Goal: Transaction & Acquisition: Obtain resource

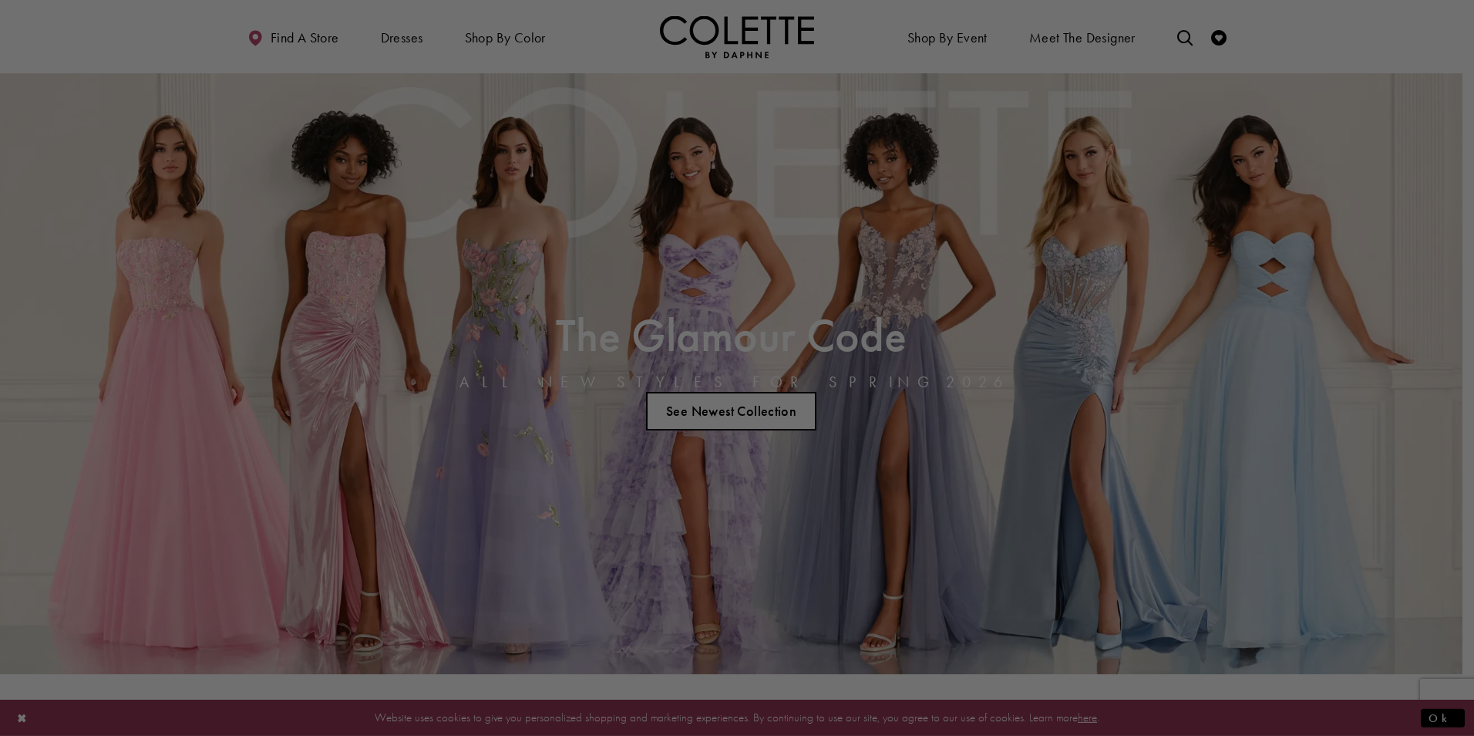
click at [126, 268] on div at bounding box center [744, 371] width 1489 height 743
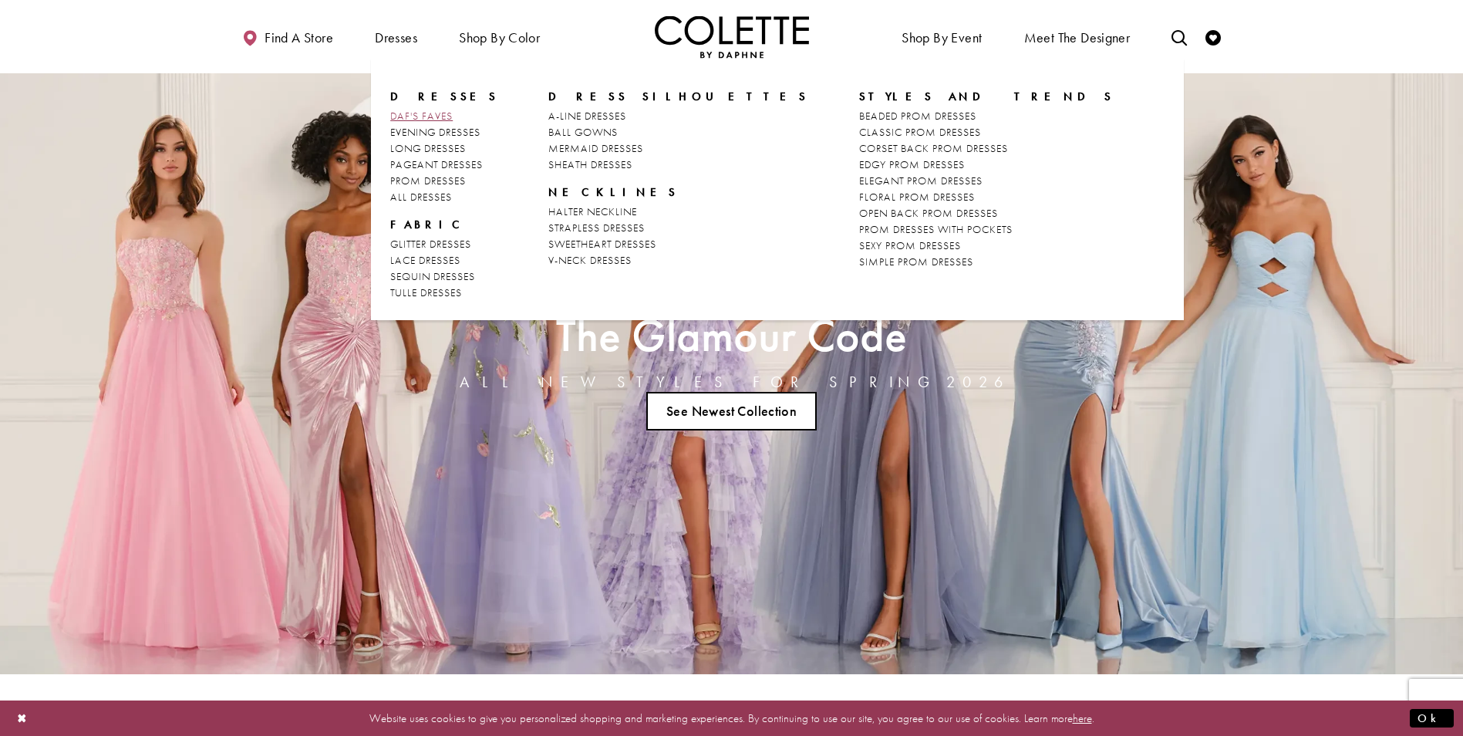
click at [413, 113] on span "DAF'S FAVES" at bounding box center [421, 116] width 62 height 14
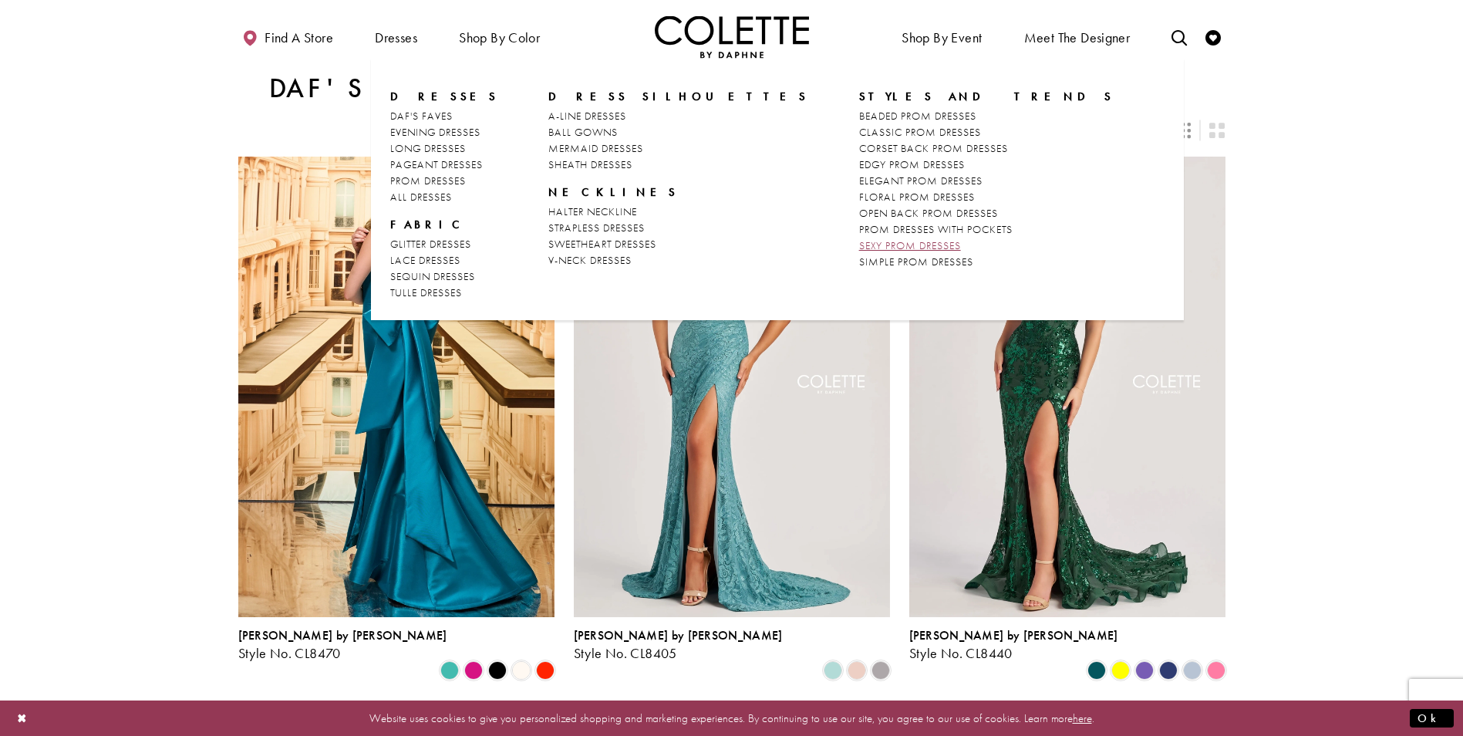
click at [859, 248] on span "SEXY PROM DRESSES" at bounding box center [910, 245] width 102 height 14
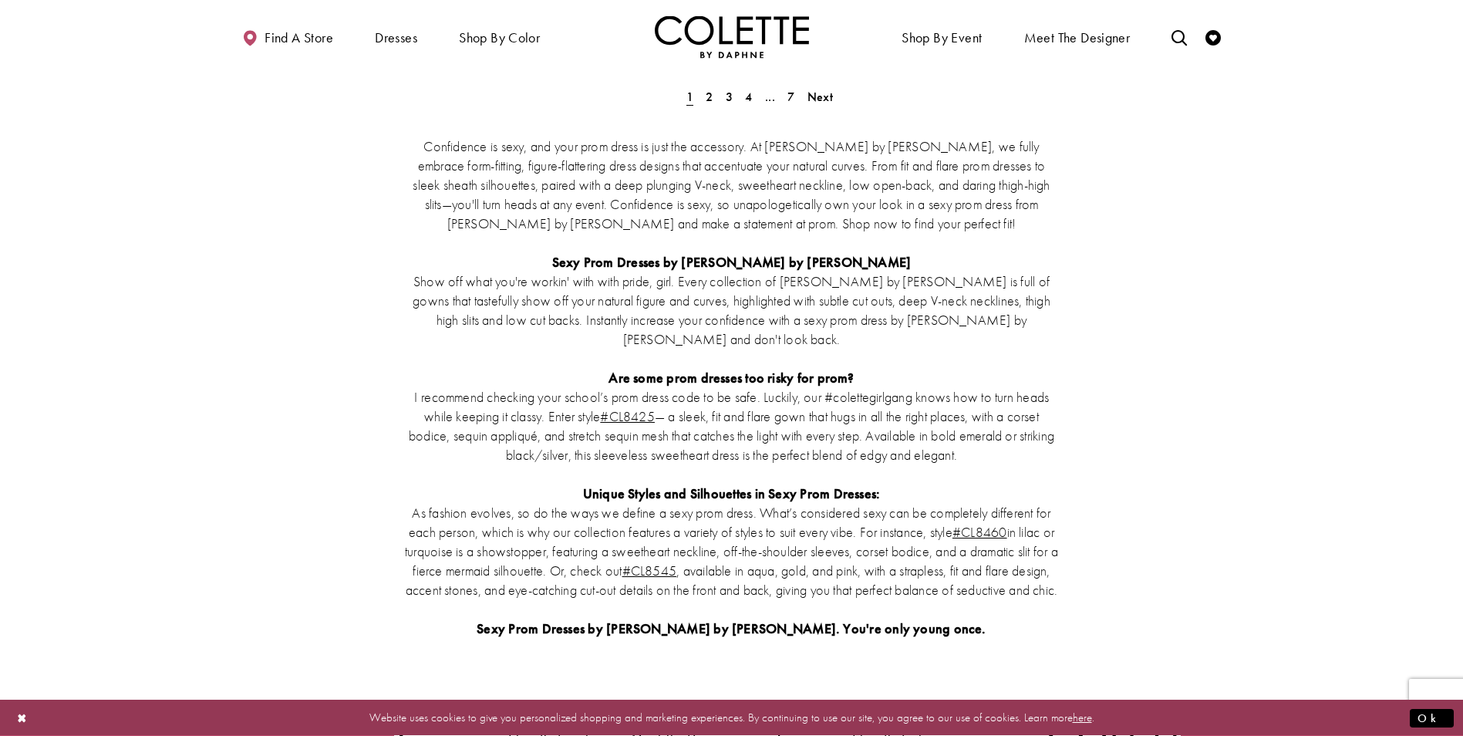
scroll to position [2897, 0]
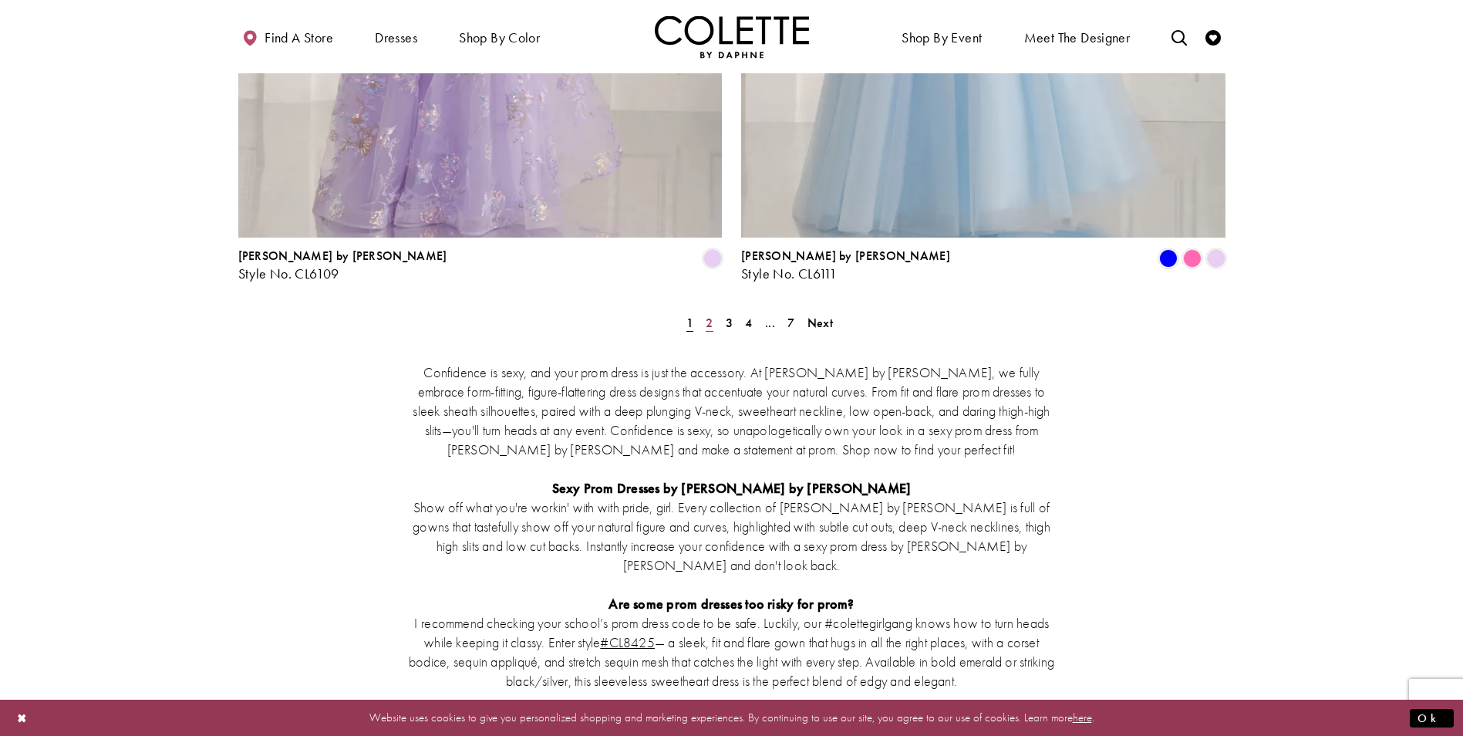
click at [711, 315] on span "2" at bounding box center [709, 323] width 7 height 16
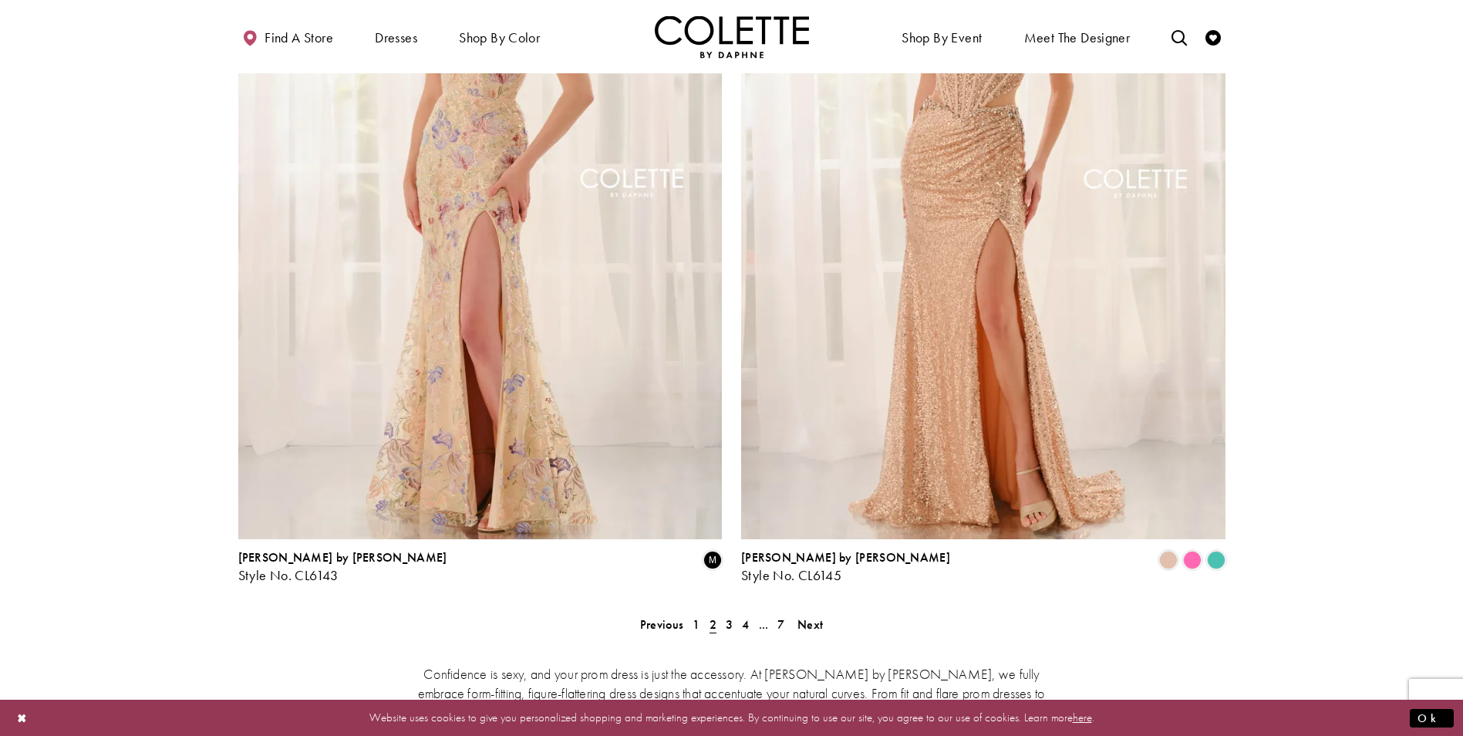
scroll to position [2699, 0]
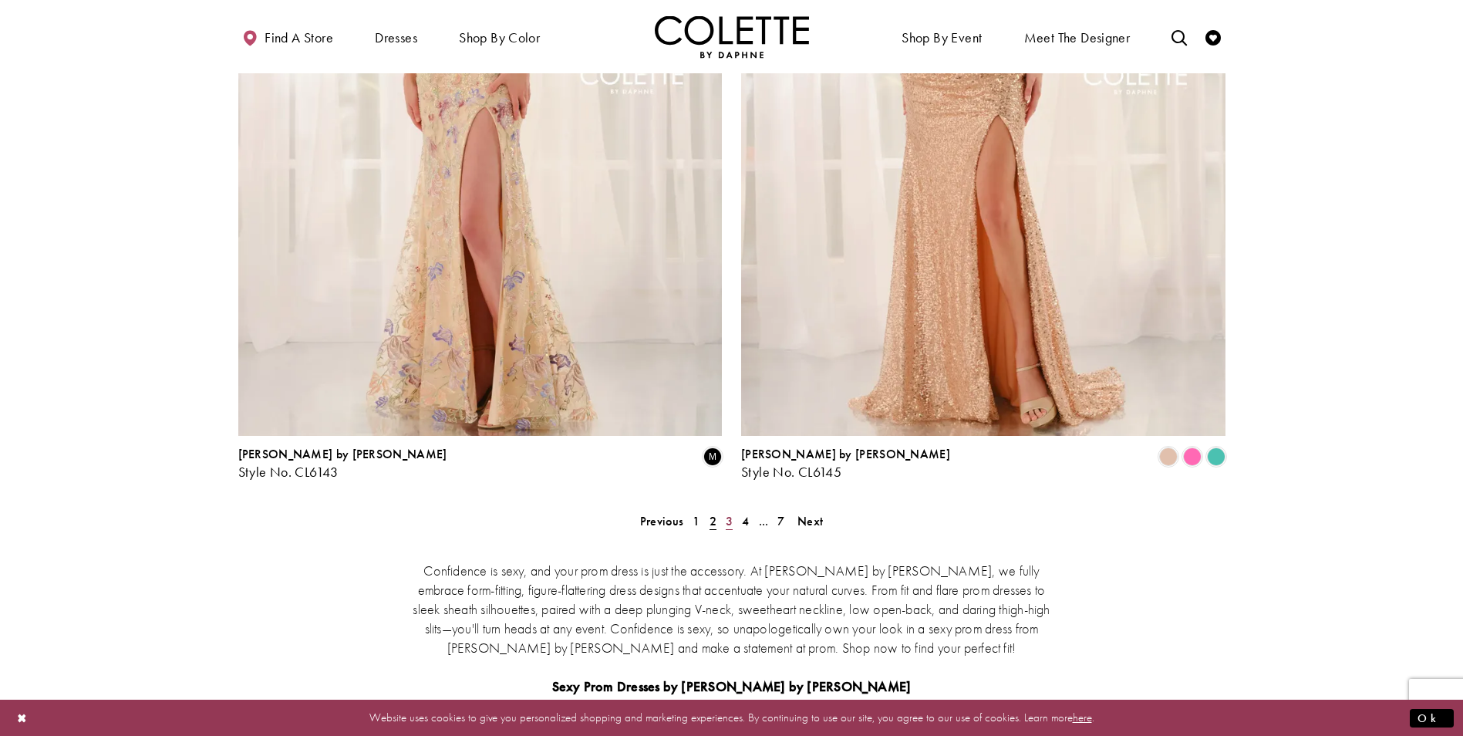
click at [723, 510] on link "3" at bounding box center [729, 521] width 16 height 22
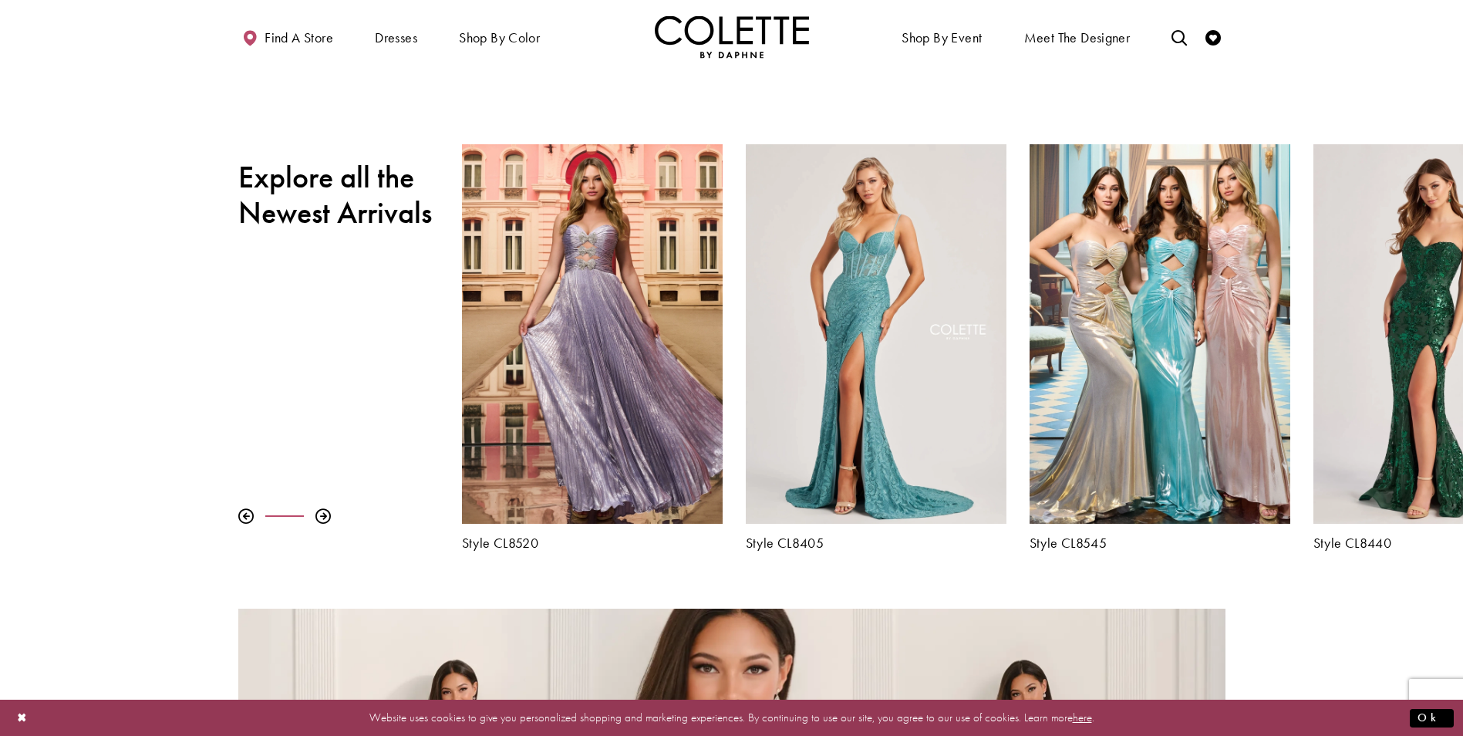
scroll to position [617, 0]
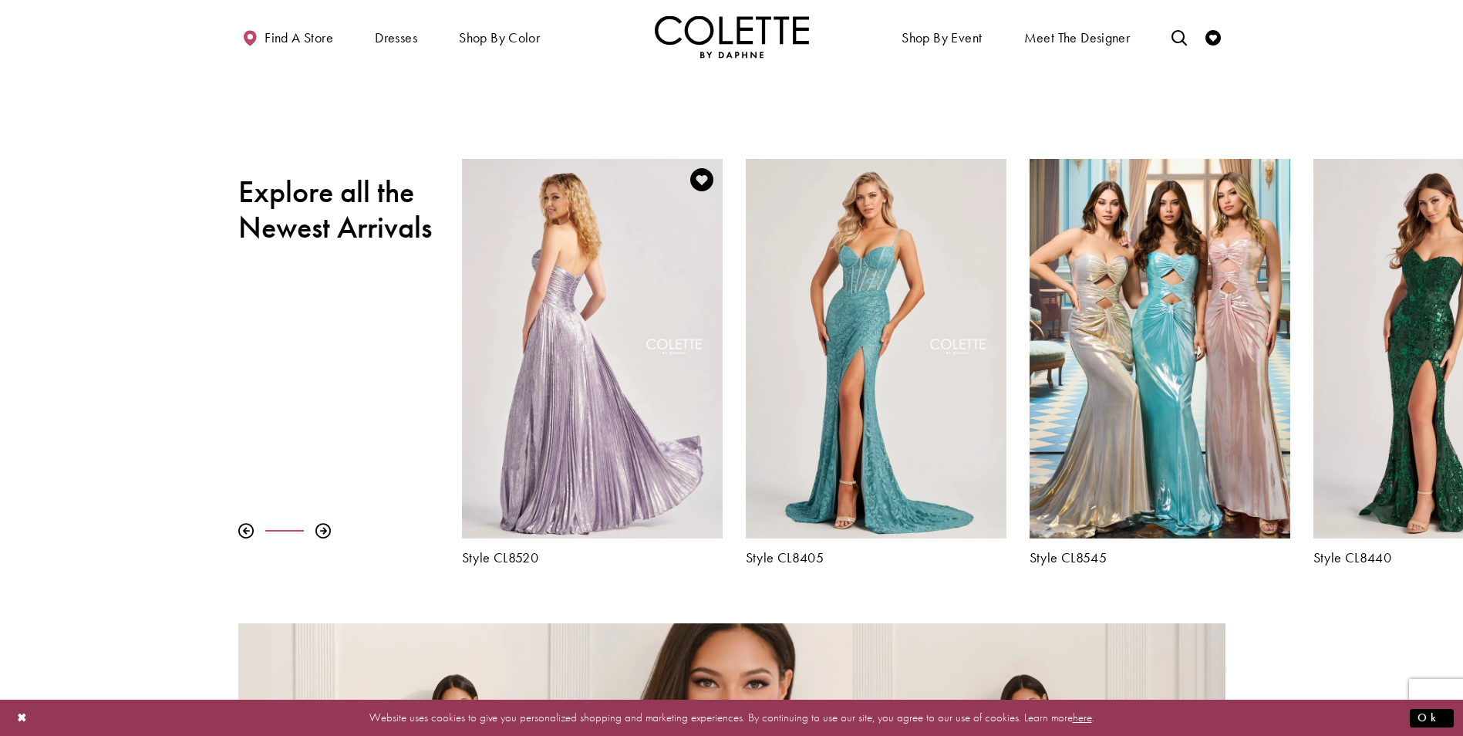
click at [507, 278] on div "Visit Colette by Daphne Style No. CL8520 Page" at bounding box center [592, 348] width 261 height 379
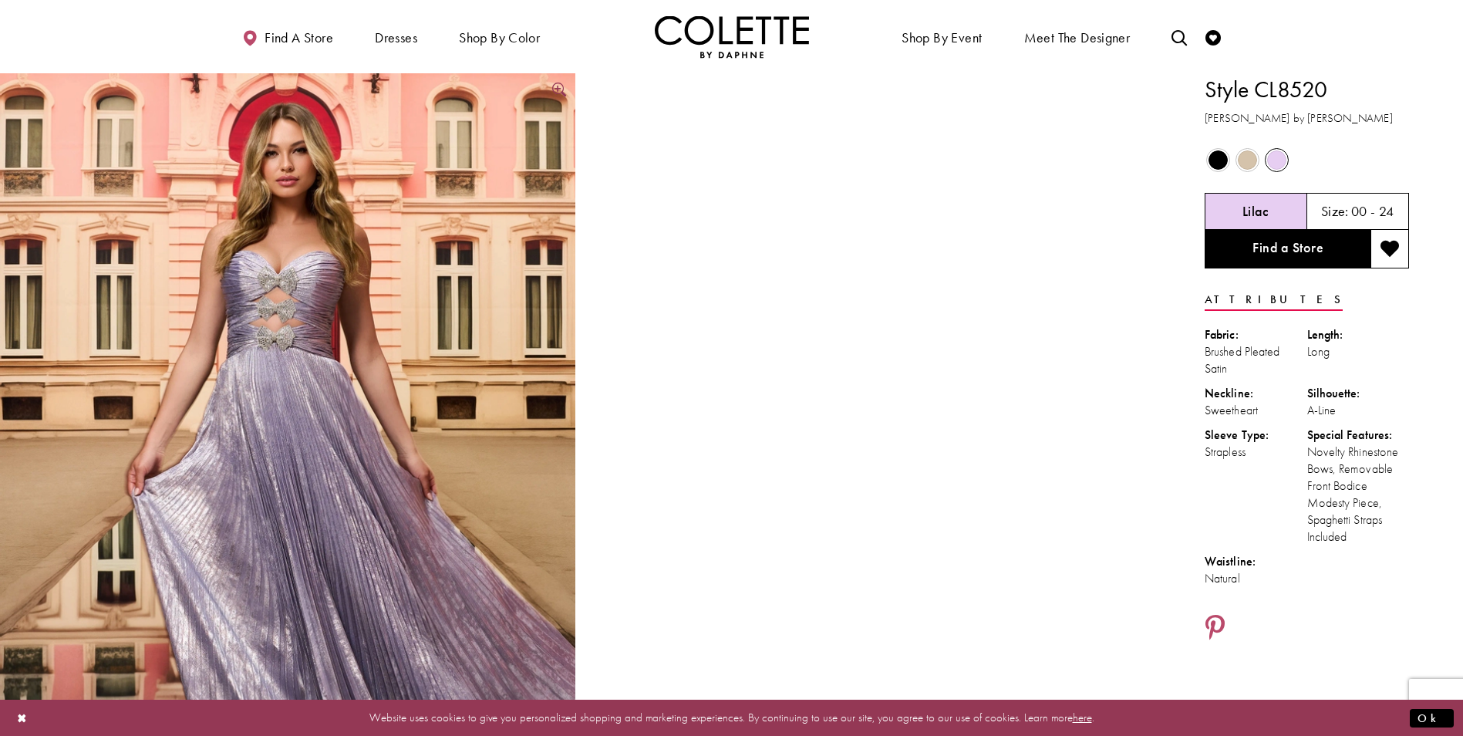
click at [274, 285] on img "Full size Style CL8520 Colette by Daphne #0 default Lilac frontface vertical pi…" at bounding box center [287, 504] width 575 height 863
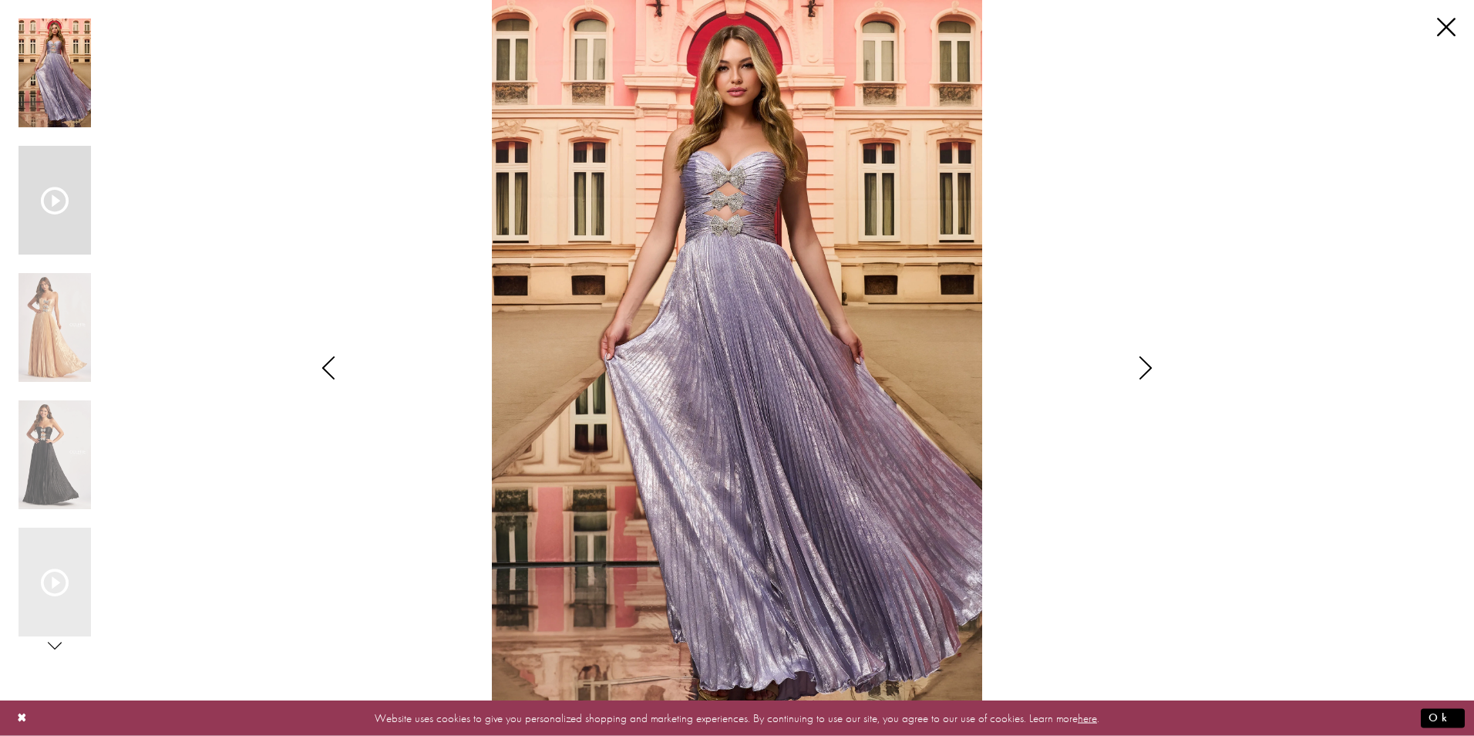
click at [51, 194] on icon "Scroll List" at bounding box center [55, 201] width 28 height 28
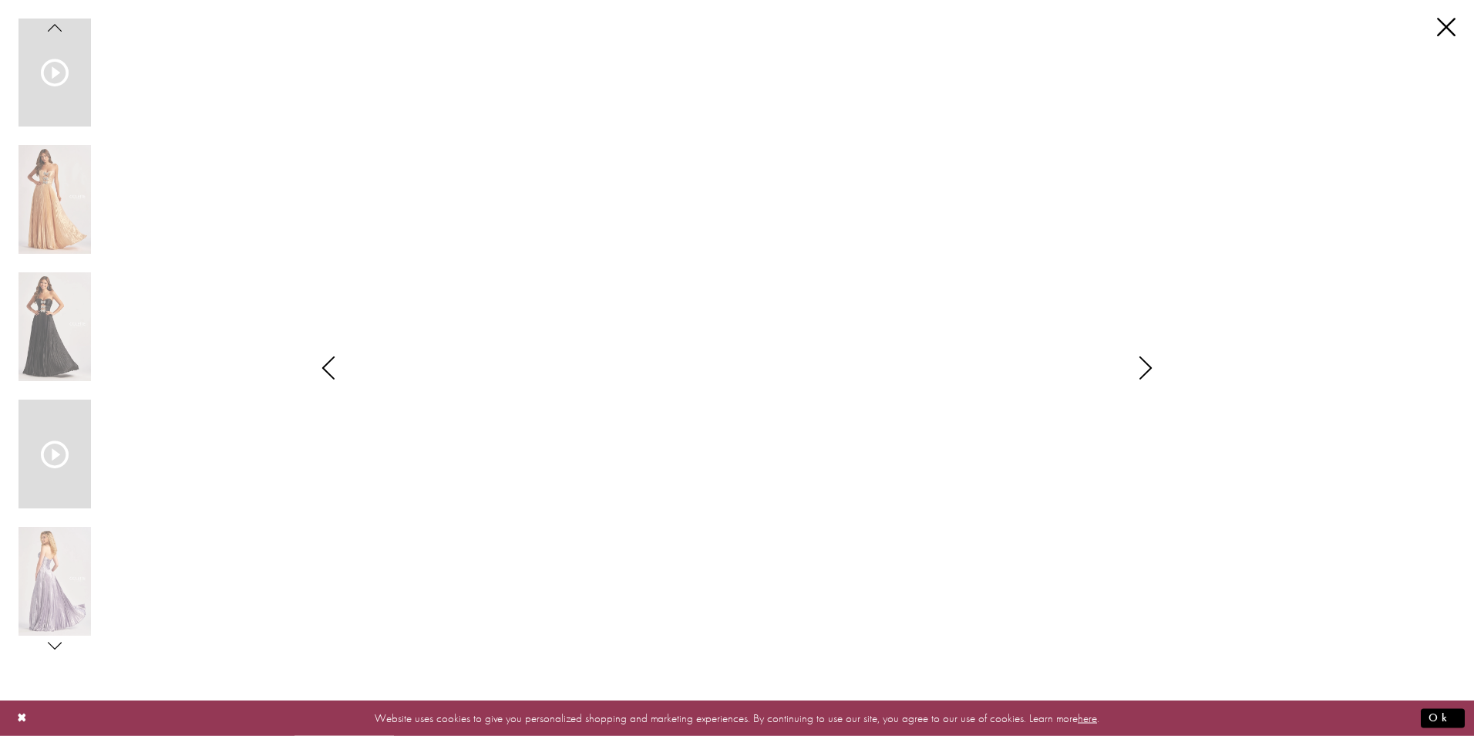
click at [65, 470] on div "Scroll List" at bounding box center [55, 453] width 72 height 109
click at [54, 68] on icon "Scroll List" at bounding box center [55, 73] width 28 height 28
click at [1439, 715] on button "Ok" at bounding box center [1443, 717] width 44 height 19
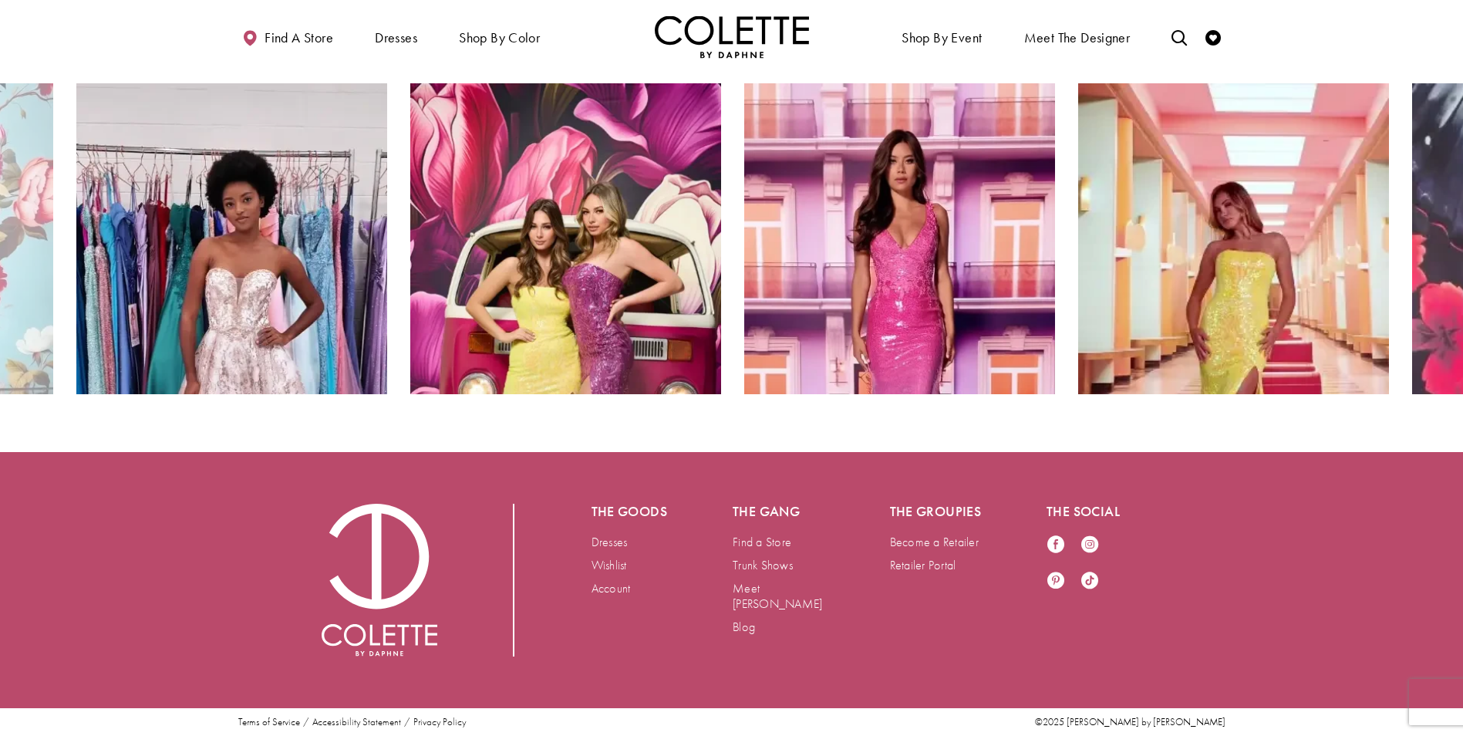
scroll to position [3007, 0]
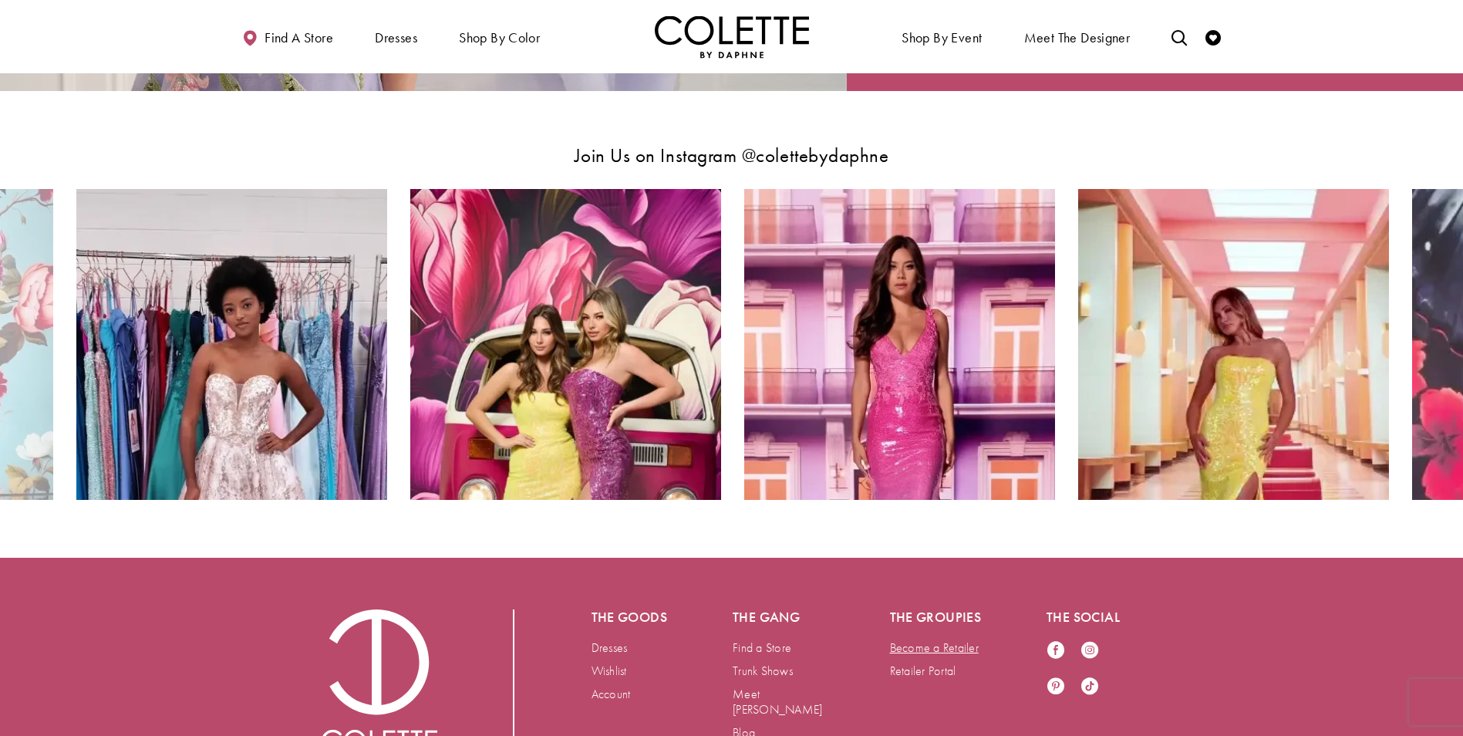
click at [942, 648] on link "Become a Retailer" at bounding box center [934, 647] width 89 height 16
